Goal: Obtain resource: Obtain resource

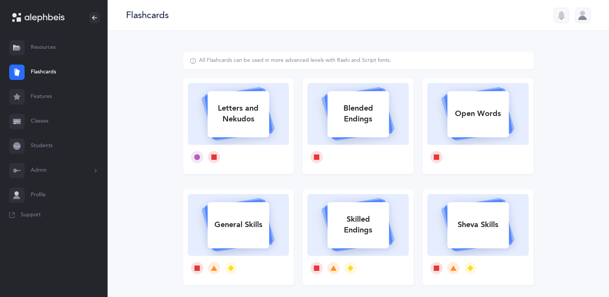
click at [26, 47] on link "Resources" at bounding box center [54, 47] width 108 height 25
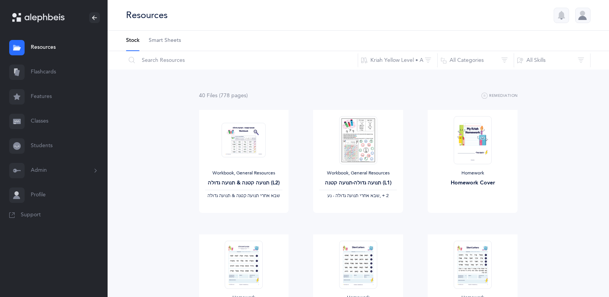
click at [157, 42] on span "Smart Sheets" at bounding box center [165, 41] width 32 height 8
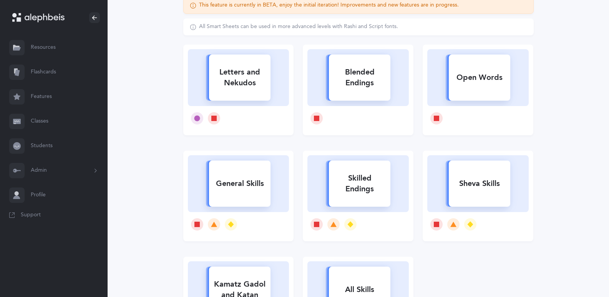
scroll to position [77, 0]
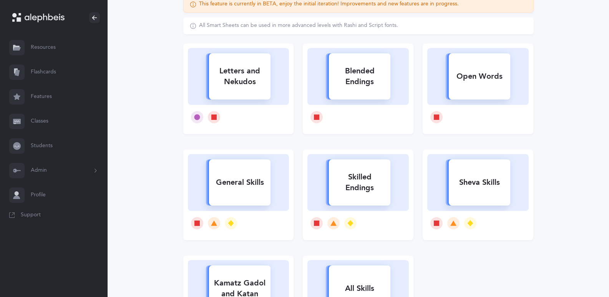
click at [374, 179] on div "Skilled Endings" at bounding box center [360, 182] width 62 height 31
select select
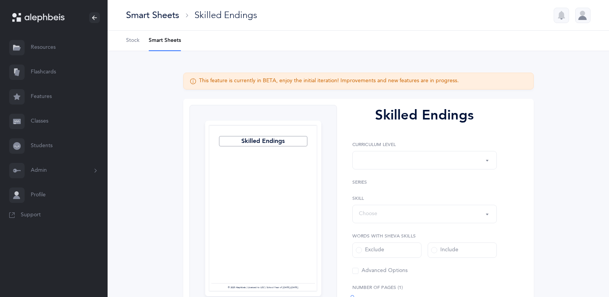
select select "1"
select select "28"
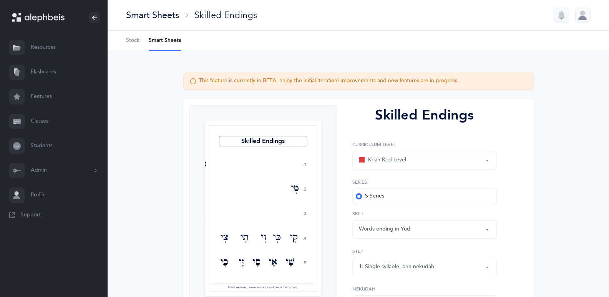
click at [411, 163] on div "Kriah Red Level" at bounding box center [424, 160] width 131 height 13
click at [400, 201] on span "Kriah Orange Level" at bounding box center [397, 198] width 47 height 7
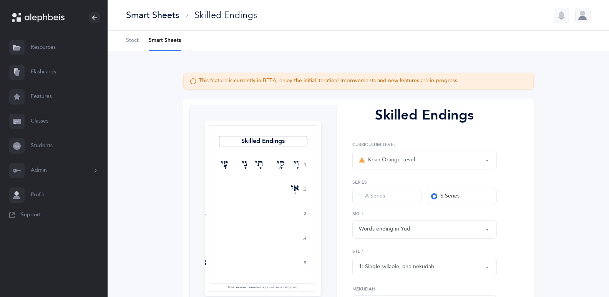
click at [414, 231] on div "Words ending in Yud" at bounding box center [424, 229] width 131 height 13
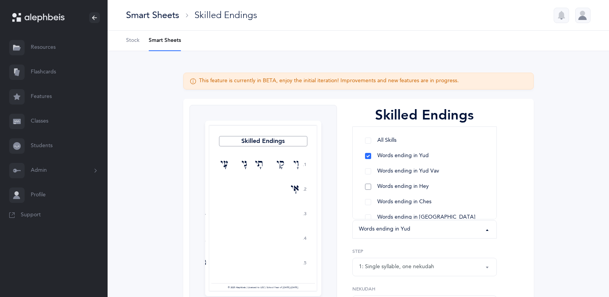
click at [383, 188] on span "Words ending in Hey" at bounding box center [404, 186] width 52 height 7
click at [531, 198] on div "Skilled Endings 1. 2. 3. 4. 5. וָי קָי תָי גָי עָי אָי בָי דָי טָי יָי לָי שָׁי…" at bounding box center [358, 245] width 351 height 293
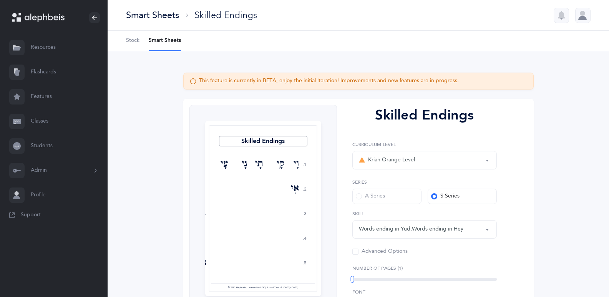
click at [422, 163] on div "Kriah Orange Level" at bounding box center [424, 160] width 131 height 13
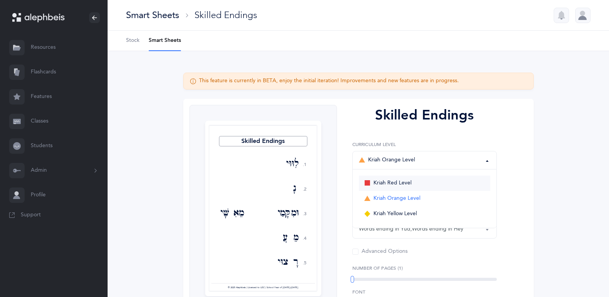
click at [398, 186] on span "Kriah Red Level" at bounding box center [393, 183] width 38 height 7
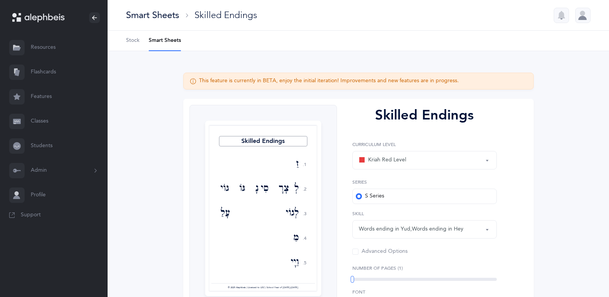
click at [394, 163] on div "Kriah Red Level" at bounding box center [382, 160] width 47 height 9
click at [399, 210] on link "Kriah Yellow Level" at bounding box center [424, 213] width 131 height 15
select select "5"
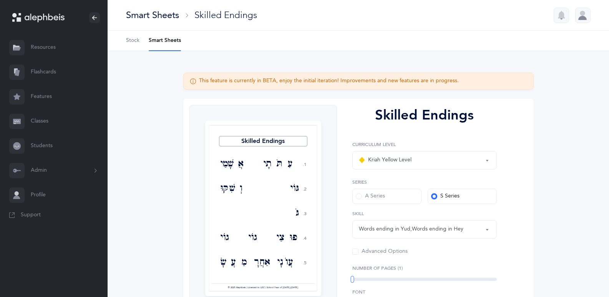
click at [399, 229] on div "Words ending in Yud , Words ending in Hey" at bounding box center [411, 229] width 105 height 8
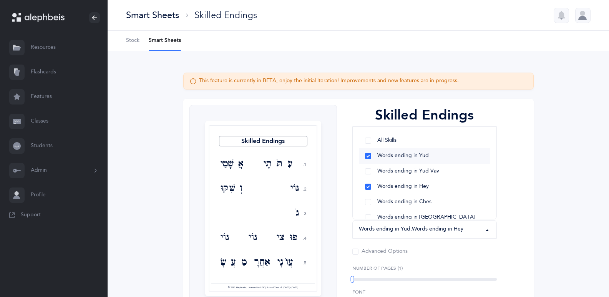
click at [368, 157] on link "Words ending in Yud" at bounding box center [424, 155] width 131 height 15
select select "3"
click at [526, 193] on div "Skilled Endings 1. 2. 3. 4. 5. עִתֹּתָי אֲשָׁמַי גּוֹי וְשִׁקּוּ גֹּבַי פוּצַי …" at bounding box center [358, 281] width 351 height 365
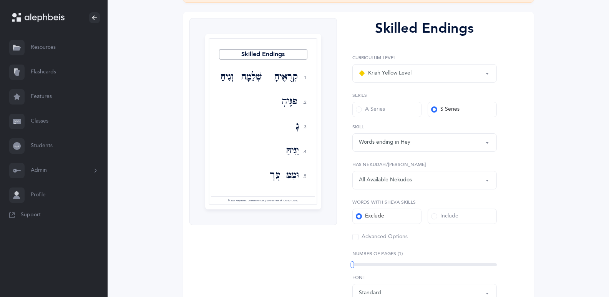
scroll to position [115, 0]
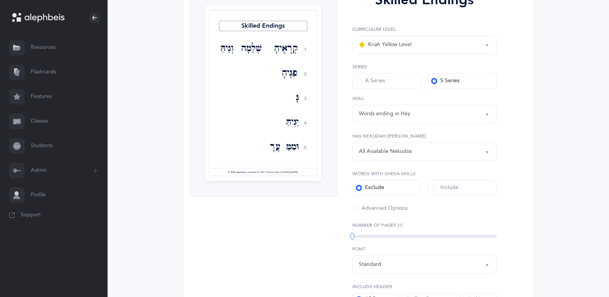
click at [355, 211] on span at bounding box center [356, 209] width 6 height 6
click at [0, 0] on input "Advanced Options" at bounding box center [0, 0] width 0 height 0
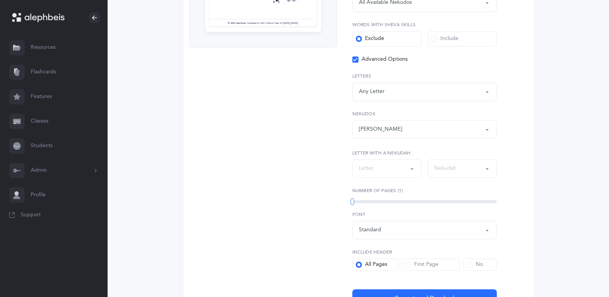
scroll to position [269, 0]
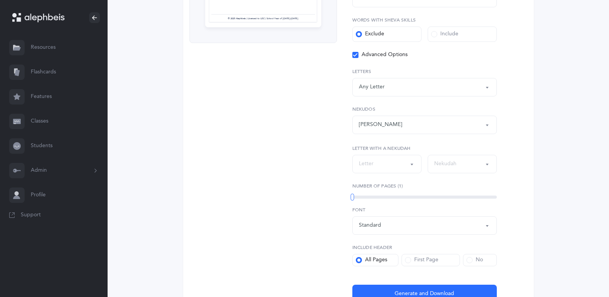
click at [376, 225] on div "Standard" at bounding box center [370, 225] width 22 height 8
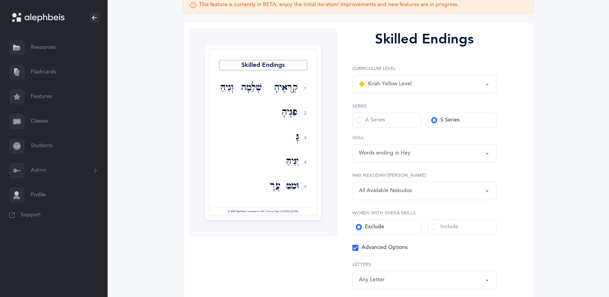
scroll to position [38, 0]
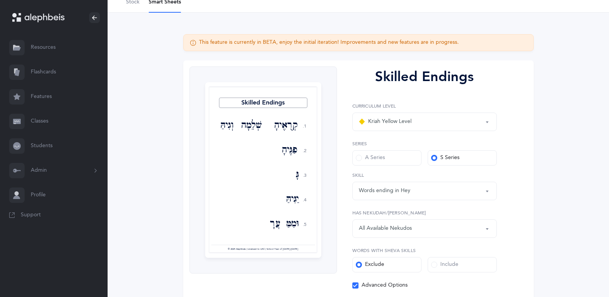
click at [251, 123] on div at bounding box center [263, 169] width 109 height 167
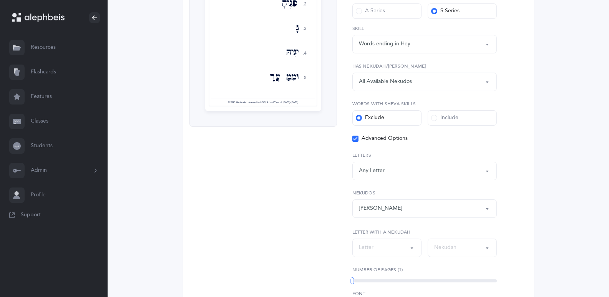
scroll to position [192, 0]
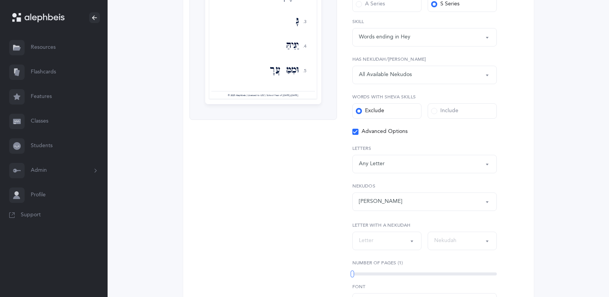
click at [375, 271] on div "1" at bounding box center [425, 274] width 145 height 6
click at [397, 273] on div "2" at bounding box center [425, 274] width 145 height 3
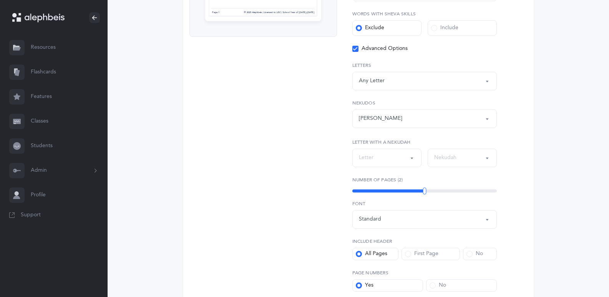
scroll to position [308, 0]
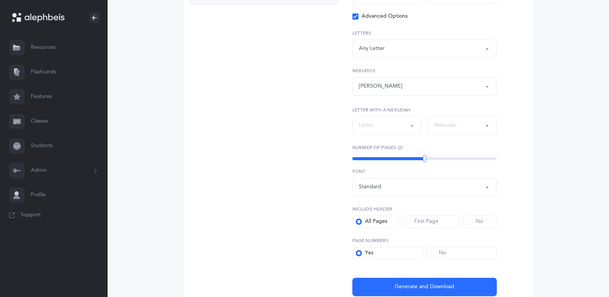
click at [462, 158] on div "2" at bounding box center [425, 158] width 145 height 3
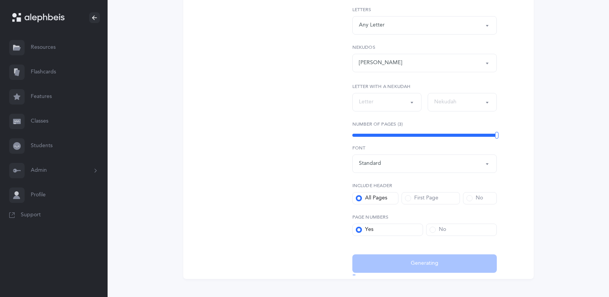
scroll to position [344, 0]
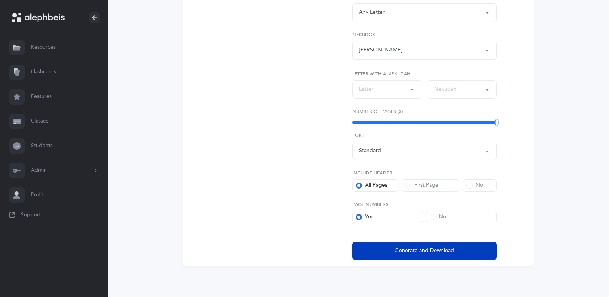
click at [411, 252] on span "Generate and Download" at bounding box center [425, 251] width 60 height 8
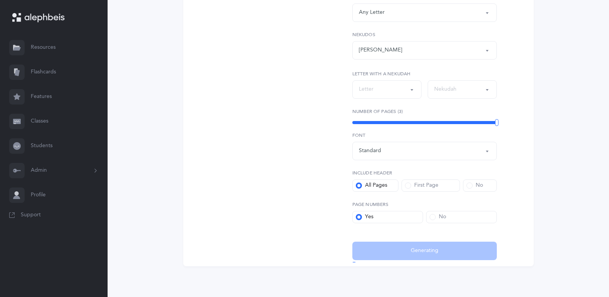
select select "5"
select select "3"
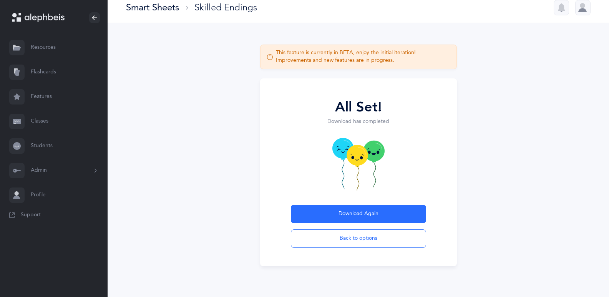
scroll to position [8, 0]
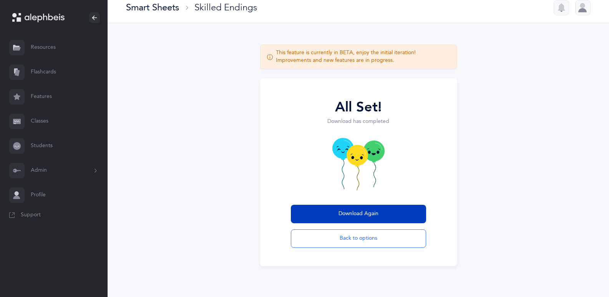
click at [354, 219] on button "Download Again" at bounding box center [358, 214] width 135 height 18
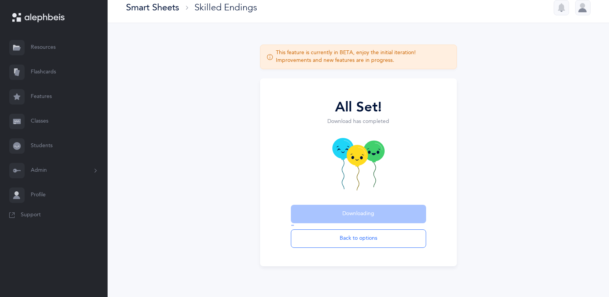
scroll to position [0, 0]
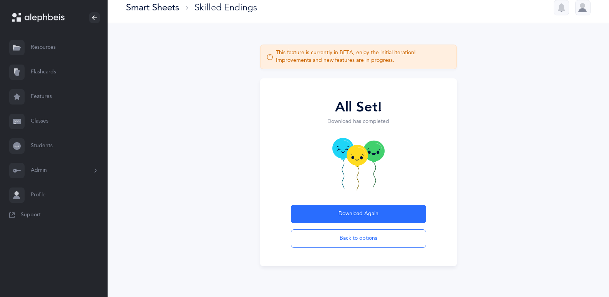
click at [481, 145] on div "All Set! Download has completed Download Again Back to options" at bounding box center [358, 172] width 351 height 188
drag, startPoint x: 333, startPoint y: 52, endPoint x: 391, endPoint y: 52, distance: 58.1
click at [391, 52] on div "This feature is currently in BETA, enjoy the initial iteration! Improvements an…" at bounding box center [363, 56] width 175 height 15
click at [402, 59] on div "This feature is currently in BETA, enjoy the initial iteration! Improvements an…" at bounding box center [363, 56] width 175 height 15
click at [357, 241] on button "Back to options" at bounding box center [358, 239] width 135 height 18
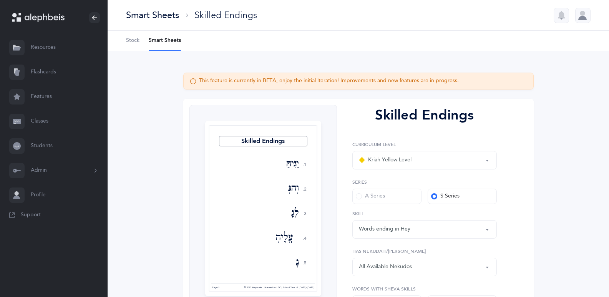
click at [278, 144] on div at bounding box center [263, 208] width 109 height 167
click at [293, 167] on div at bounding box center [263, 208] width 109 height 167
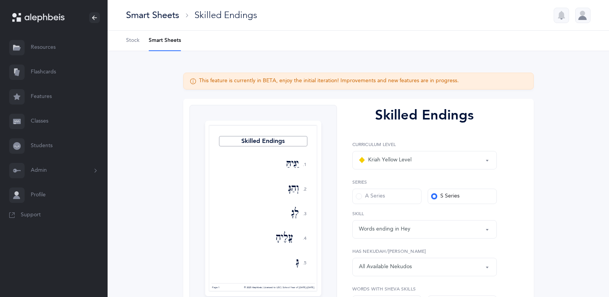
click at [293, 167] on div at bounding box center [263, 208] width 109 height 167
click at [268, 80] on div "This feature is currently in BETA, enjoy the initial iteration! Improvements an…" at bounding box center [329, 81] width 260 height 8
click at [206, 82] on div "This feature is currently in BETA, enjoy the initial iteration! Improvements an…" at bounding box center [329, 81] width 260 height 8
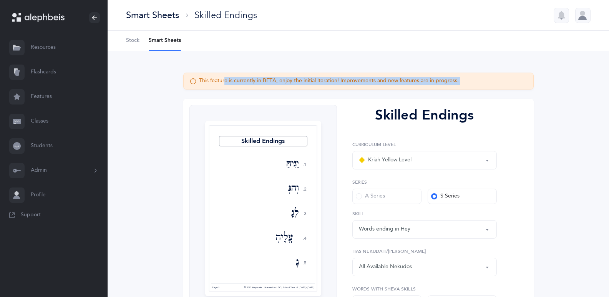
click at [206, 82] on div "This feature is currently in BETA, enjoy the initial iteration! Improvements an…" at bounding box center [329, 81] width 260 height 8
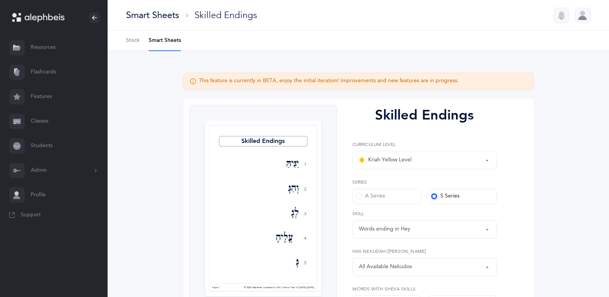
click at [193, 81] on icon at bounding box center [193, 81] width 6 height 0
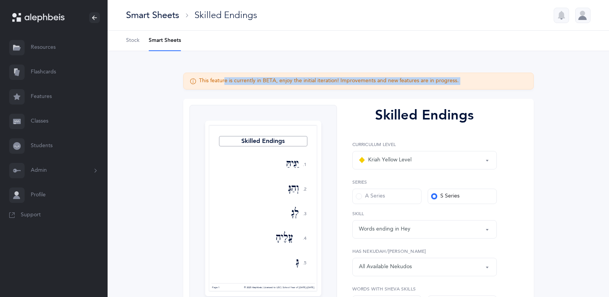
click at [193, 81] on icon at bounding box center [193, 81] width 6 height 0
click at [246, 87] on div "This feature is currently in BETA, enjoy the initial iteration! Improvements an…" at bounding box center [358, 81] width 351 height 17
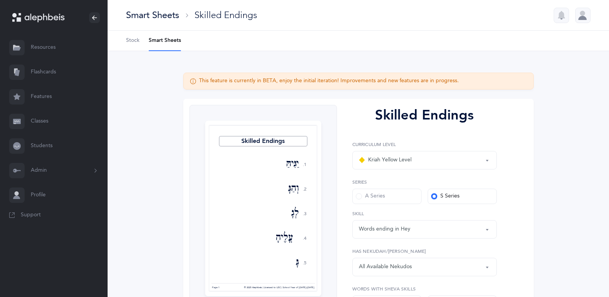
click at [221, 79] on div "This feature is currently in BETA, enjoy the initial iteration! Improvements an…" at bounding box center [329, 81] width 260 height 8
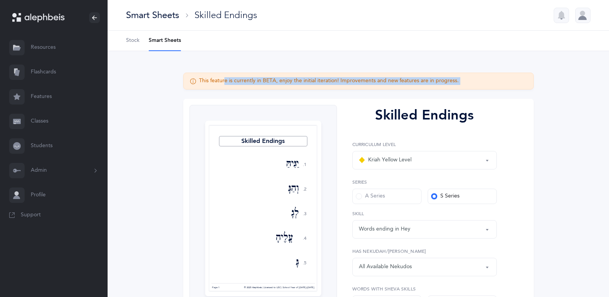
click at [221, 79] on div "This feature is currently in BETA, enjoy the initial iteration! Improvements an…" at bounding box center [329, 81] width 260 height 8
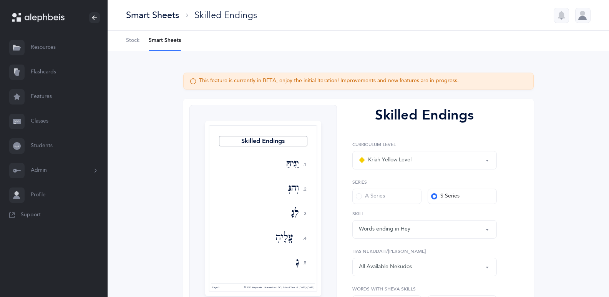
click at [427, 143] on label "Curriculum Level" at bounding box center [425, 144] width 145 height 7
click at [215, 81] on div "This feature is currently in BETA, enjoy the initial iteration! Improvements an…" at bounding box center [329, 81] width 260 height 8
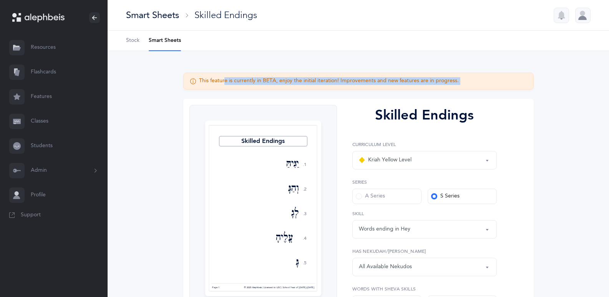
click at [215, 81] on div "This feature is currently in BETA, enjoy the initial iteration! Improvements an…" at bounding box center [329, 81] width 260 height 8
copy div "This feature is currently in BETA, enjoy the initial iteration! Improvements an…"
click at [298, 166] on div at bounding box center [263, 208] width 109 height 167
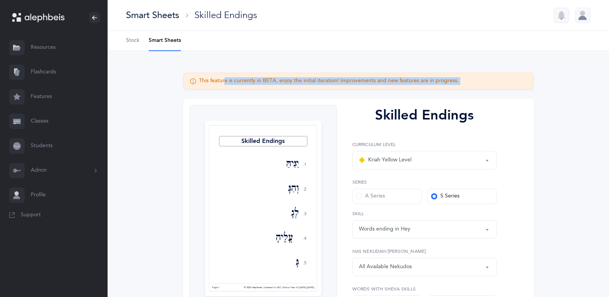
click at [298, 166] on div at bounding box center [263, 208] width 109 height 167
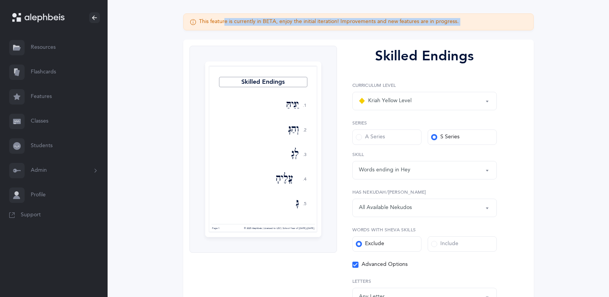
scroll to position [115, 0]
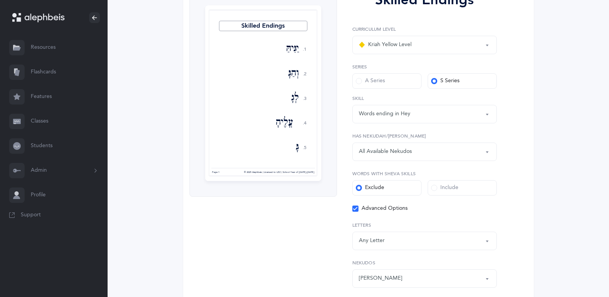
click at [297, 165] on div at bounding box center [263, 93] width 109 height 167
click at [298, 161] on div at bounding box center [263, 93] width 109 height 167
click at [299, 161] on div at bounding box center [263, 93] width 109 height 167
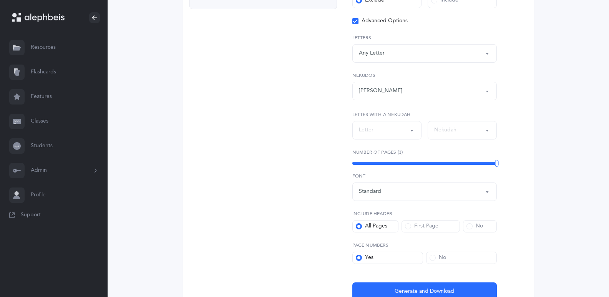
scroll to position [344, 0]
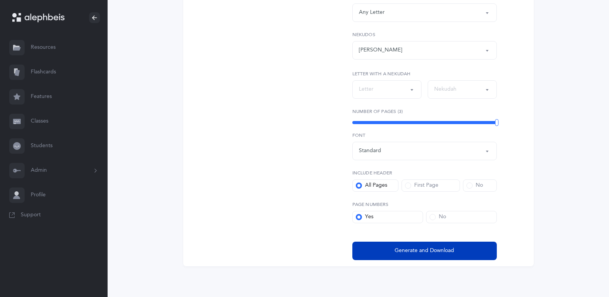
click at [437, 255] on span "Generate and Download" at bounding box center [425, 251] width 60 height 8
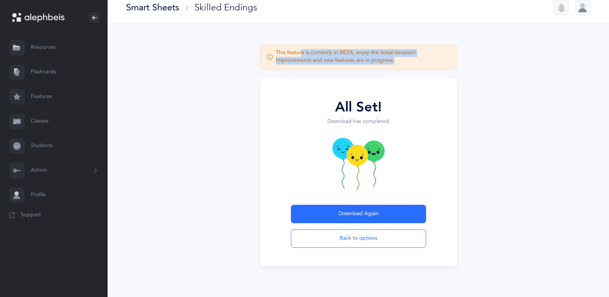
scroll to position [8, 0]
